Goal: Transaction & Acquisition: Obtain resource

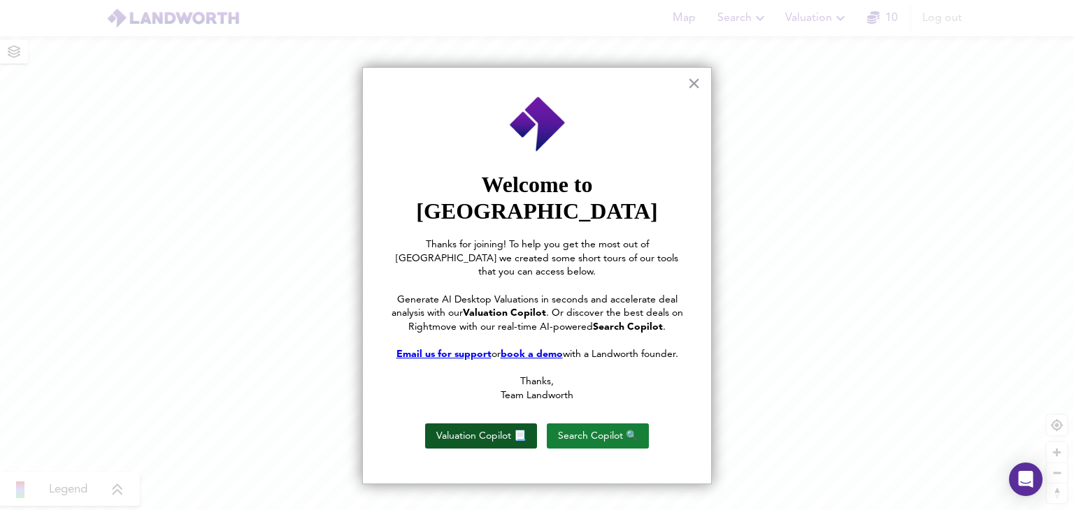
click at [481, 424] on button "Valuation Copilot 📃" at bounding box center [481, 436] width 112 height 25
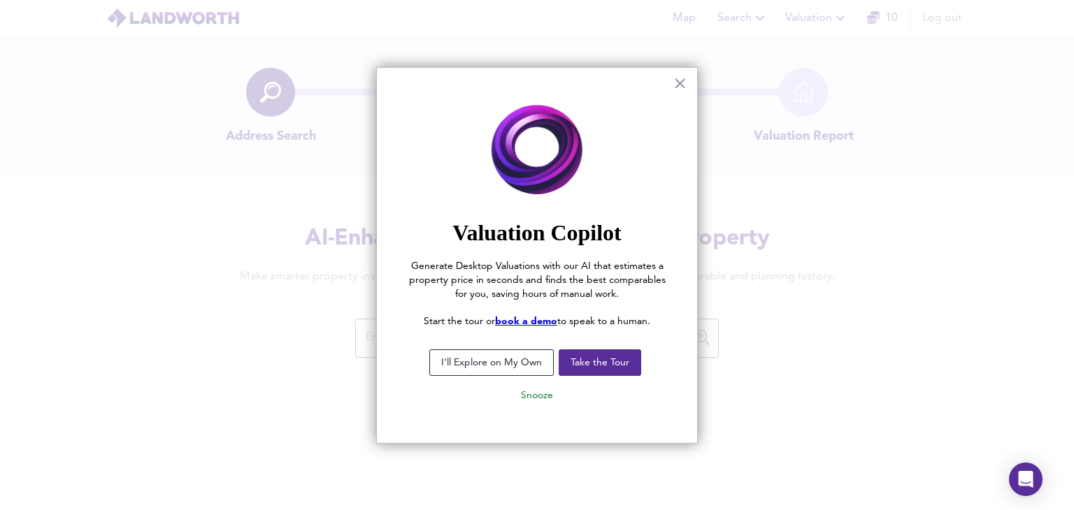
click at [501, 361] on button "I'll Explore on My Own" at bounding box center [491, 363] width 124 height 27
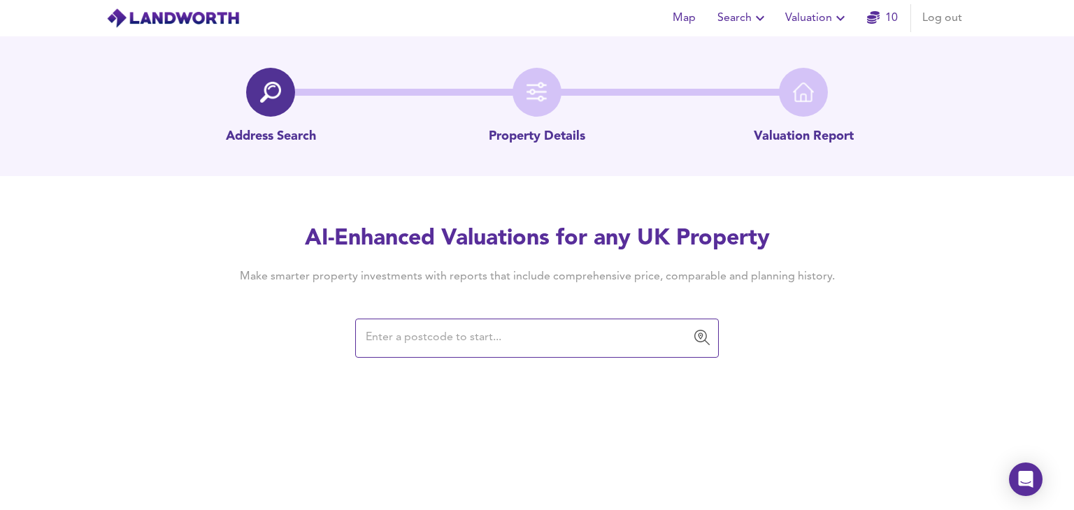
click at [496, 339] on input "text" at bounding box center [526, 338] width 330 height 27
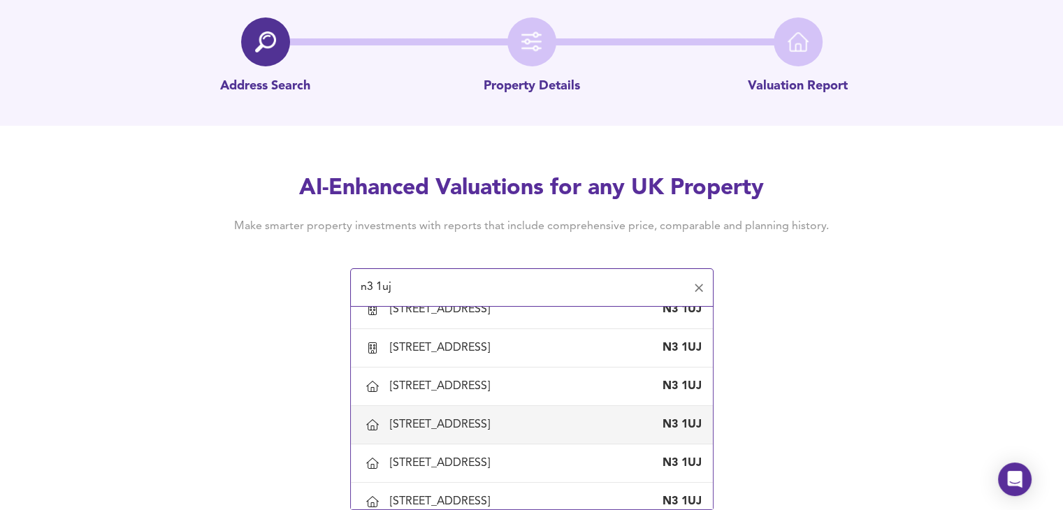
scroll to position [66, 0]
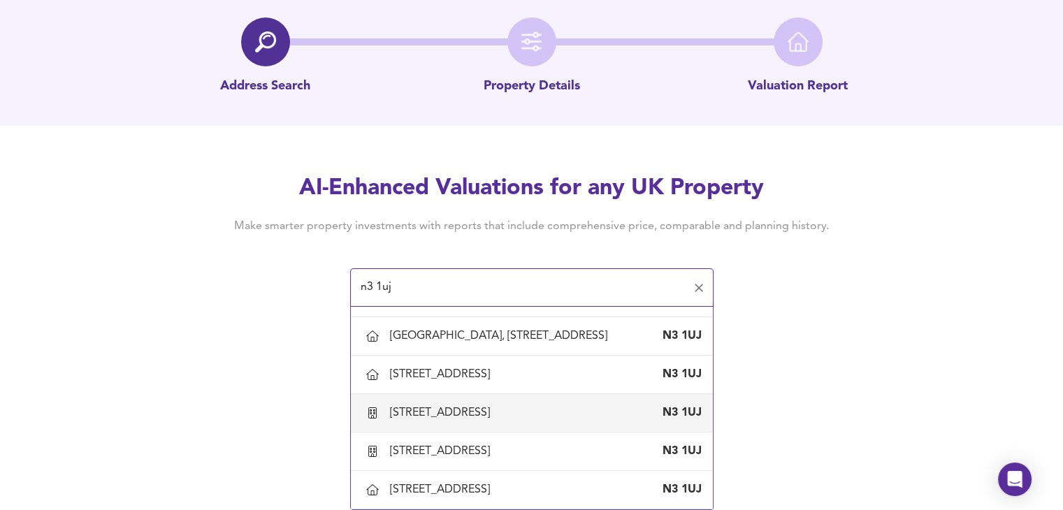
click at [459, 421] on div "[STREET_ADDRESS]" at bounding box center [443, 413] width 106 height 15
type input "[STREET_ADDRESS]"
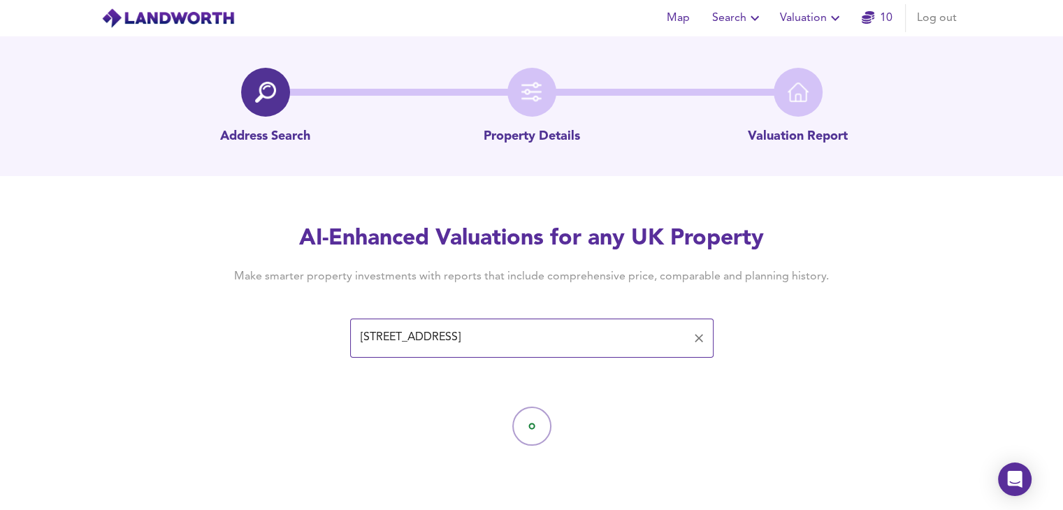
scroll to position [0, 0]
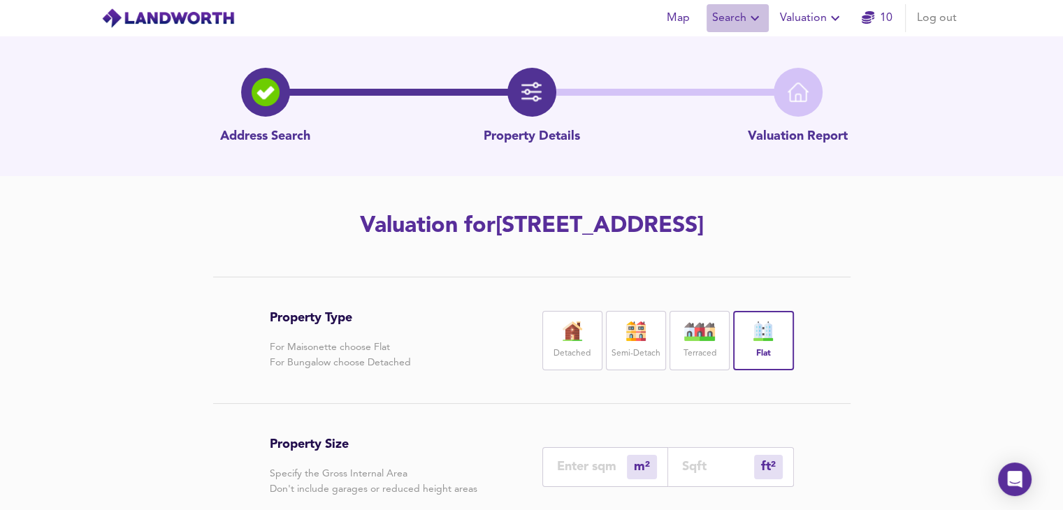
click at [738, 18] on span "Search" at bounding box center [737, 18] width 51 height 20
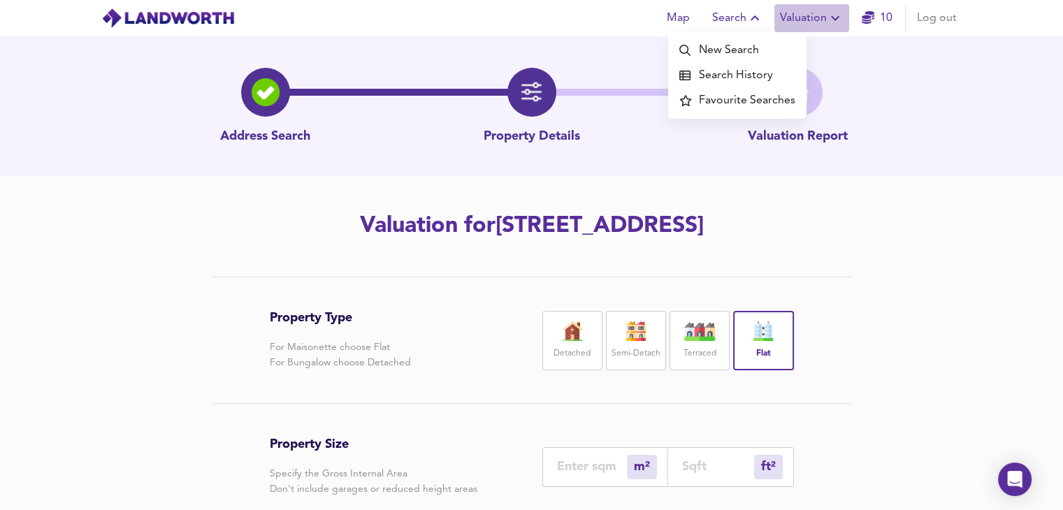
click at [814, 17] on span "Valuation" at bounding box center [812, 18] width 64 height 20
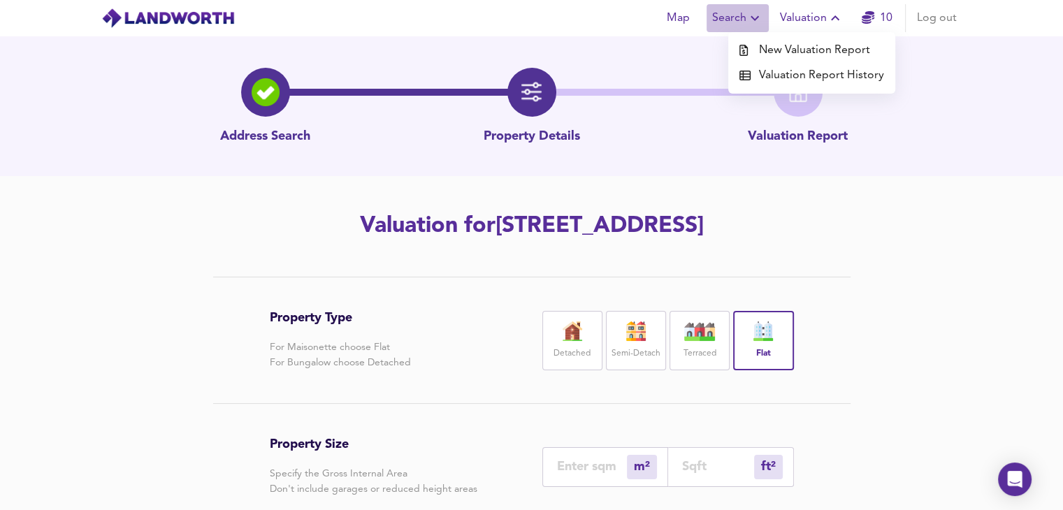
click at [747, 17] on icon "button" at bounding box center [755, 18] width 17 height 17
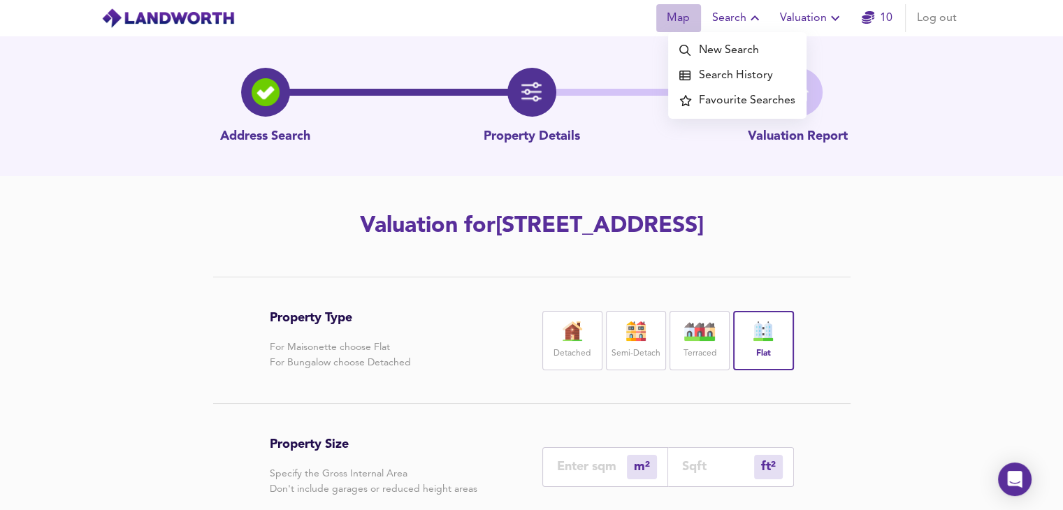
click at [673, 26] on span "Map" at bounding box center [679, 18] width 34 height 20
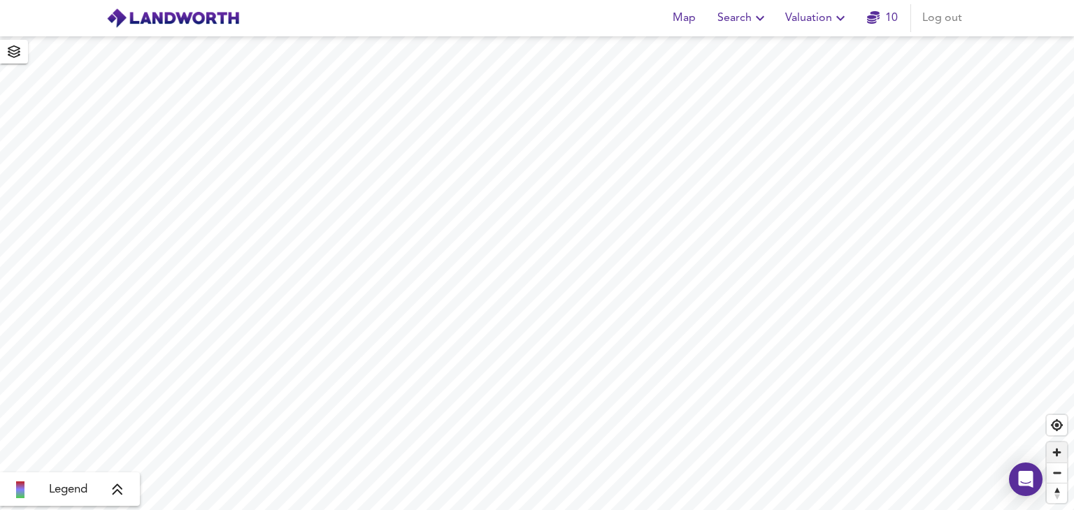
click at [1052, 458] on span "Zoom in" at bounding box center [1057, 453] width 20 height 20
click at [1057, 452] on span "Zoom in" at bounding box center [1057, 453] width 20 height 20
click at [1056, 459] on span "Zoom in" at bounding box center [1057, 453] width 20 height 20
click at [1054, 457] on span "Zoom in" at bounding box center [1057, 453] width 20 height 20
